Goal: Transaction & Acquisition: Purchase product/service

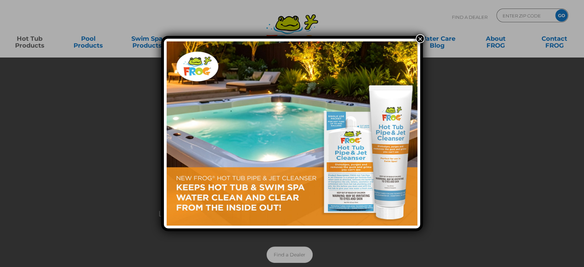
click at [422, 39] on button "×" at bounding box center [420, 38] width 9 height 9
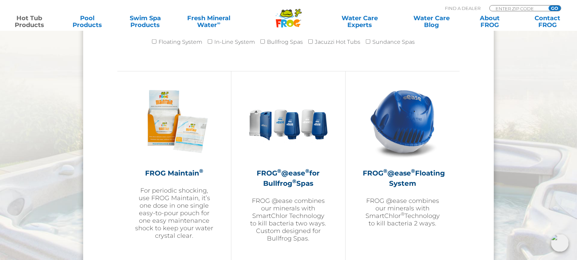
scroll to position [639, 0]
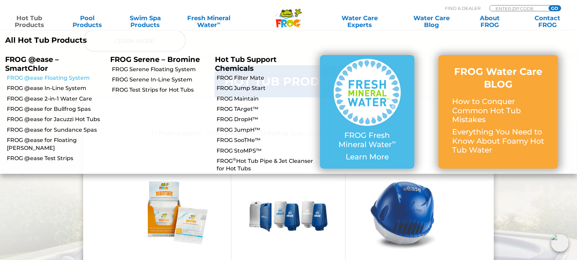
click at [71, 78] on link "FROG @ease Floating System" at bounding box center [56, 78] width 98 height 8
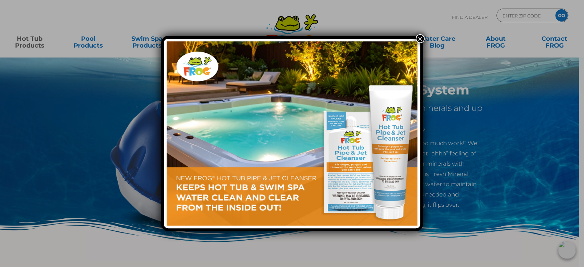
click at [423, 38] on button "×" at bounding box center [420, 38] width 9 height 9
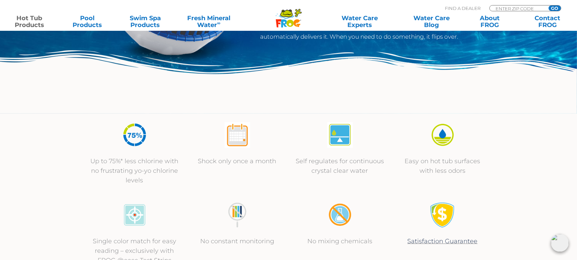
scroll to position [182, 0]
